Goal: Find specific page/section: Find specific page/section

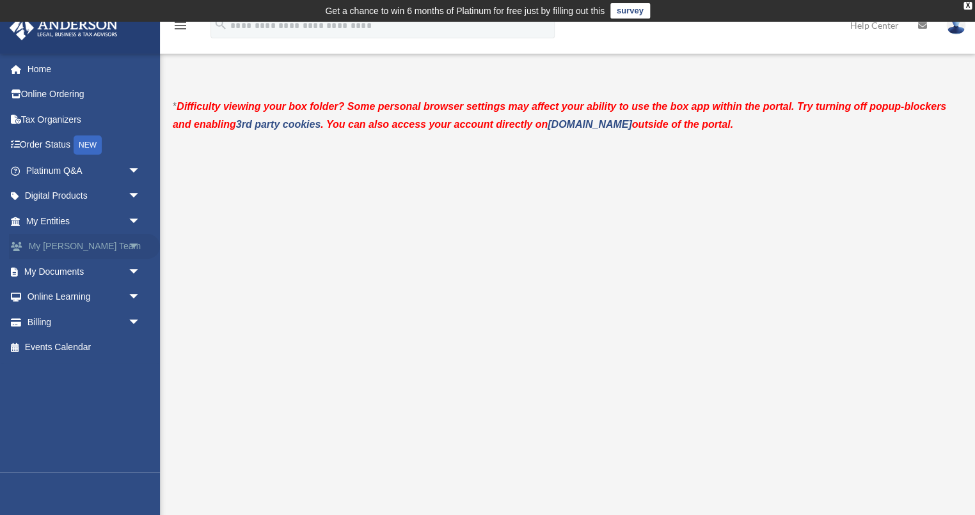
click at [129, 245] on span "arrow_drop_down" at bounding box center [141, 247] width 26 height 26
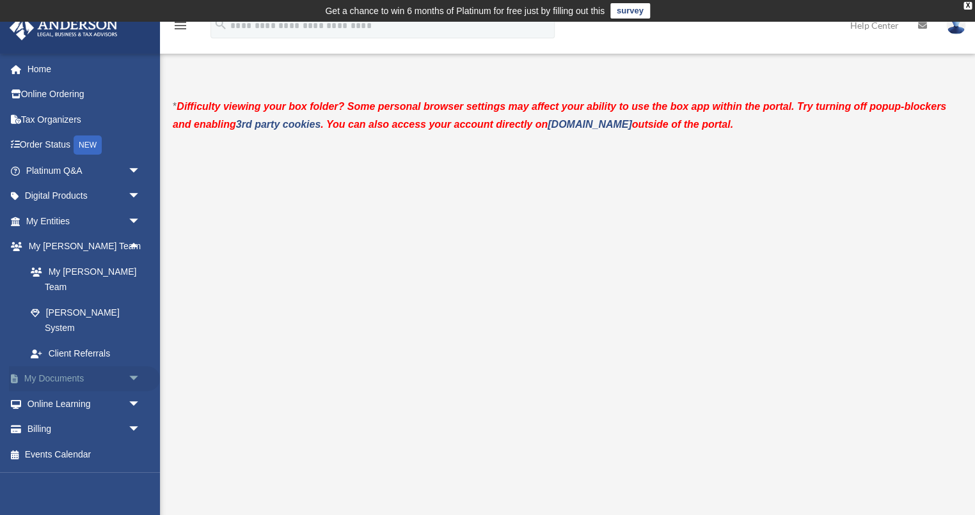
click at [128, 366] on span "arrow_drop_down" at bounding box center [141, 379] width 26 height 26
click at [60, 391] on link "Box" at bounding box center [89, 404] width 142 height 26
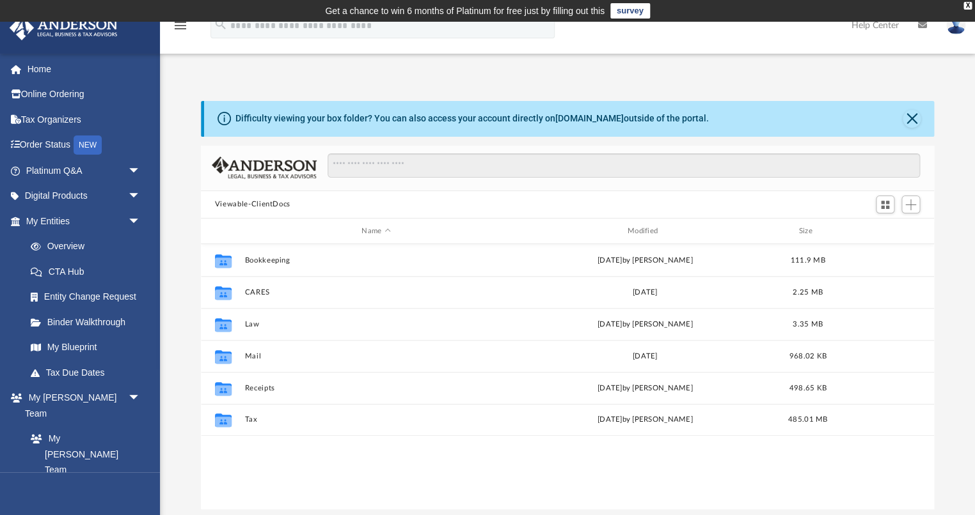
scroll to position [290, 732]
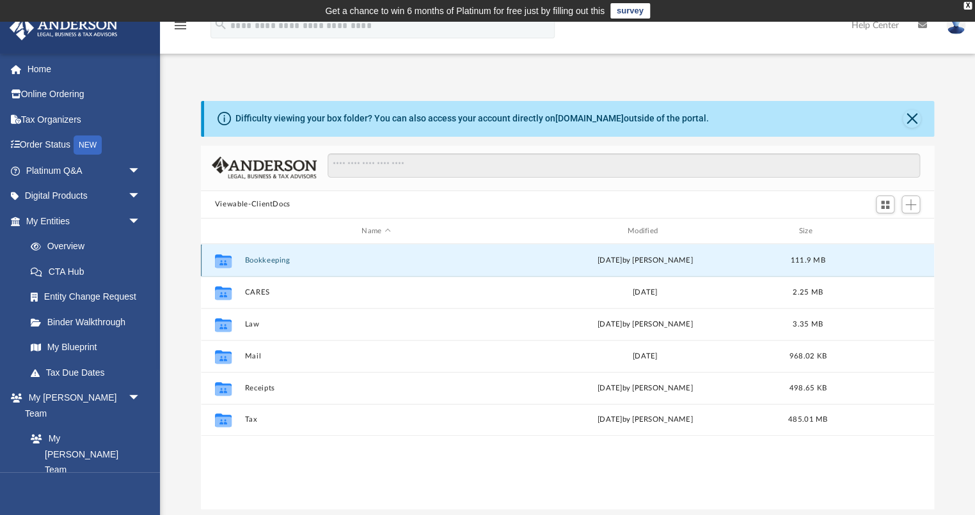
click at [264, 260] on button "Bookkeeping" at bounding box center [375, 260] width 263 height 8
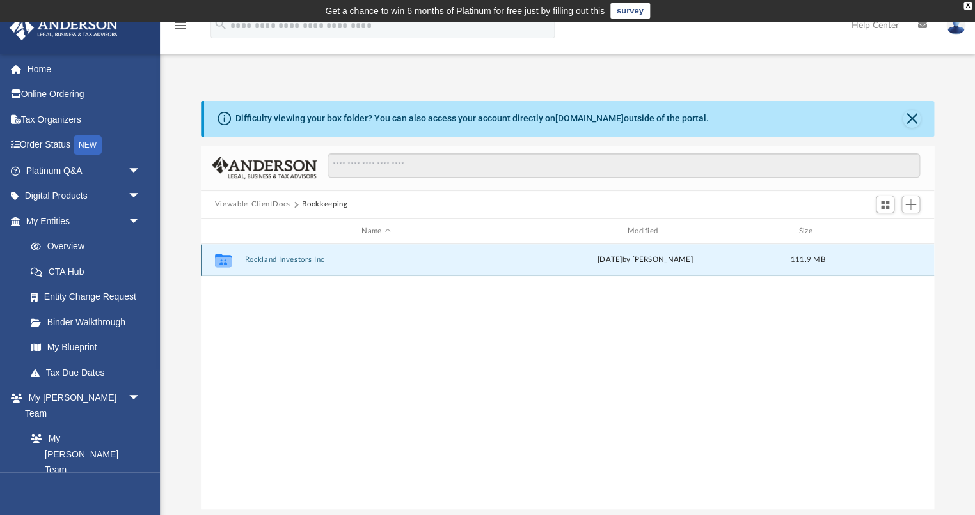
click at [282, 264] on button "Rockland Investors Inc" at bounding box center [375, 260] width 263 height 8
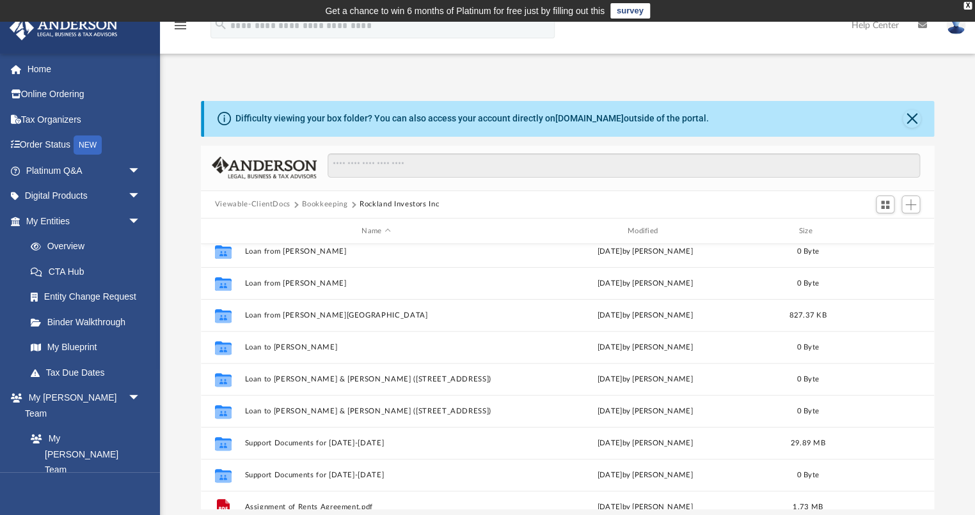
scroll to position [214, 0]
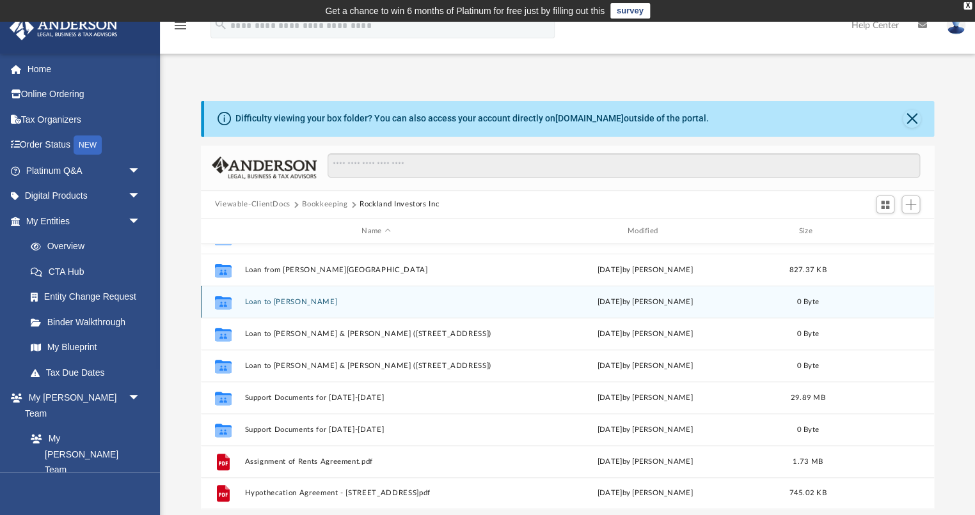
click at [283, 304] on button "Loan to Claudia Smith" at bounding box center [375, 302] width 263 height 8
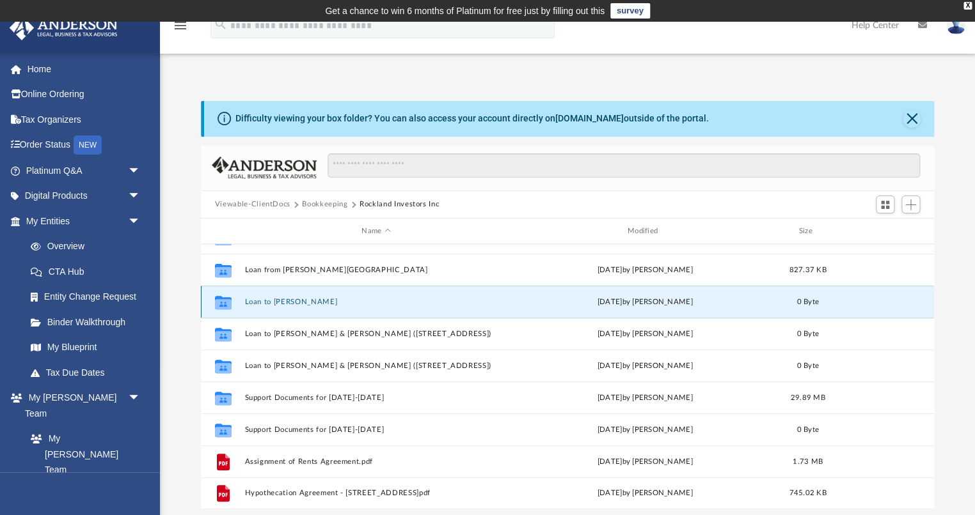
click at [283, 304] on button "Loan to Claudia Smith" at bounding box center [375, 302] width 263 height 8
